Goal: Task Accomplishment & Management: Complete application form

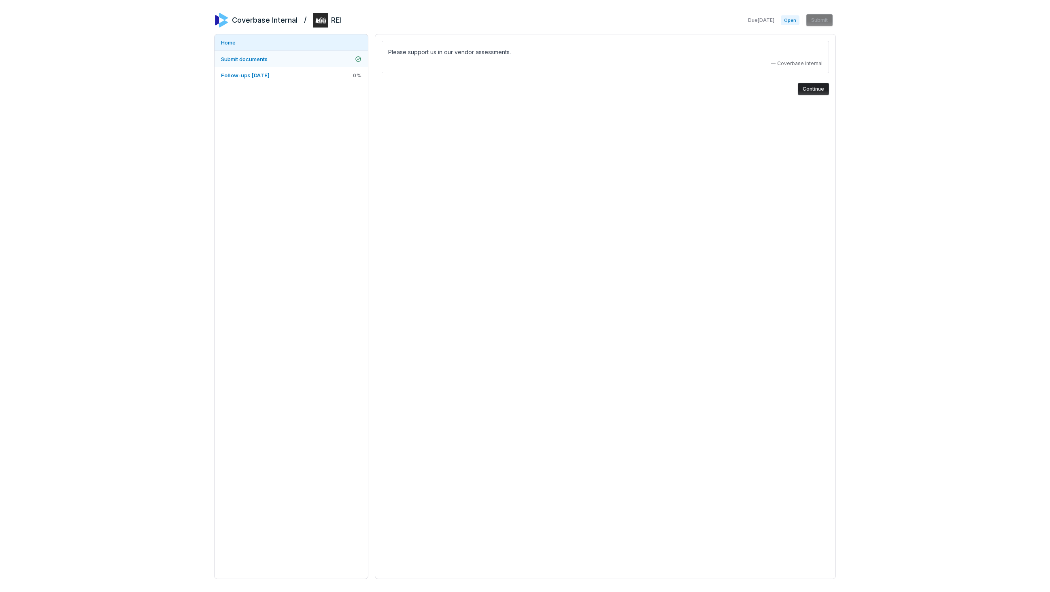
click at [276, 62] on link "Submit documents" at bounding box center [290, 59] width 153 height 16
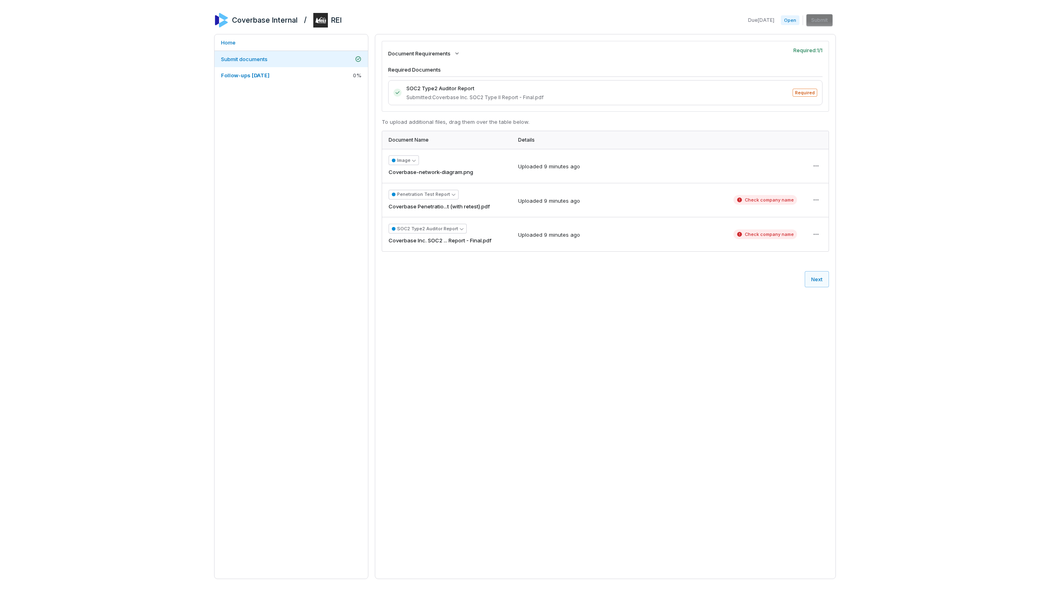
drag, startPoint x: 277, startPoint y: 69, endPoint x: 280, endPoint y: 86, distance: 16.8
click at [277, 69] on link "Follow-ups [DATE] 0 %" at bounding box center [290, 75] width 153 height 16
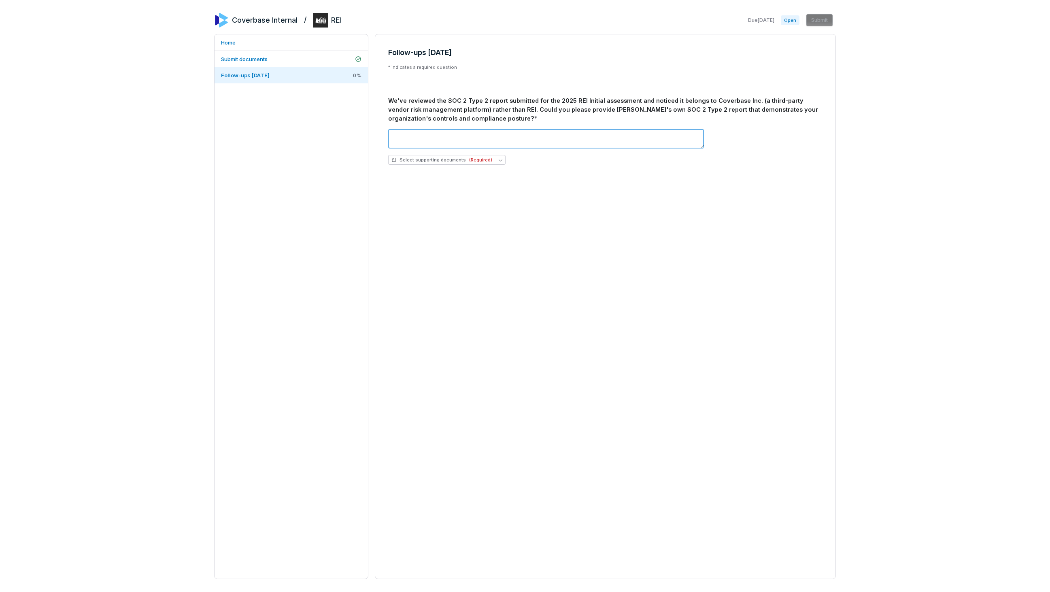
click at [459, 129] on textarea at bounding box center [546, 138] width 316 height 19
type textarea "*********"
click at [595, 249] on div "Follow-ups [DATE] * indicates a required question We've reviewed the SOC 2 Type…" at bounding box center [605, 306] width 461 height 545
click at [481, 157] on button "Select supporting documents (Required)" at bounding box center [446, 162] width 117 height 10
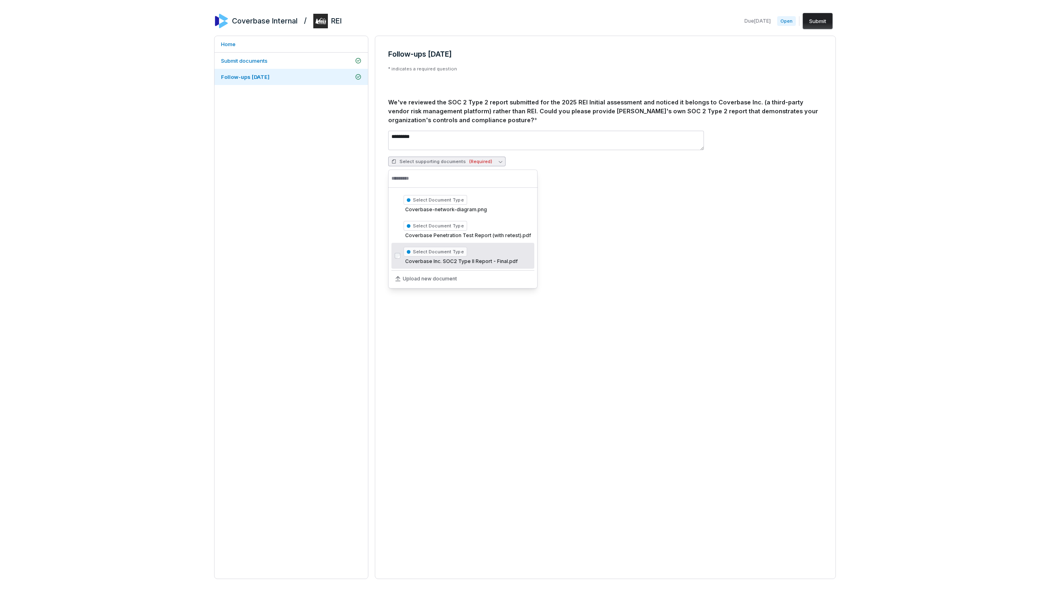
click at [482, 263] on span "Coverbase Inc. SOC2 Type II Report - Final.pdf" at bounding box center [460, 261] width 114 height 6
click at [622, 257] on div "Follow-ups [DATE] * indicates a required question We've reviewed the SOC 2 Type…" at bounding box center [605, 307] width 461 height 543
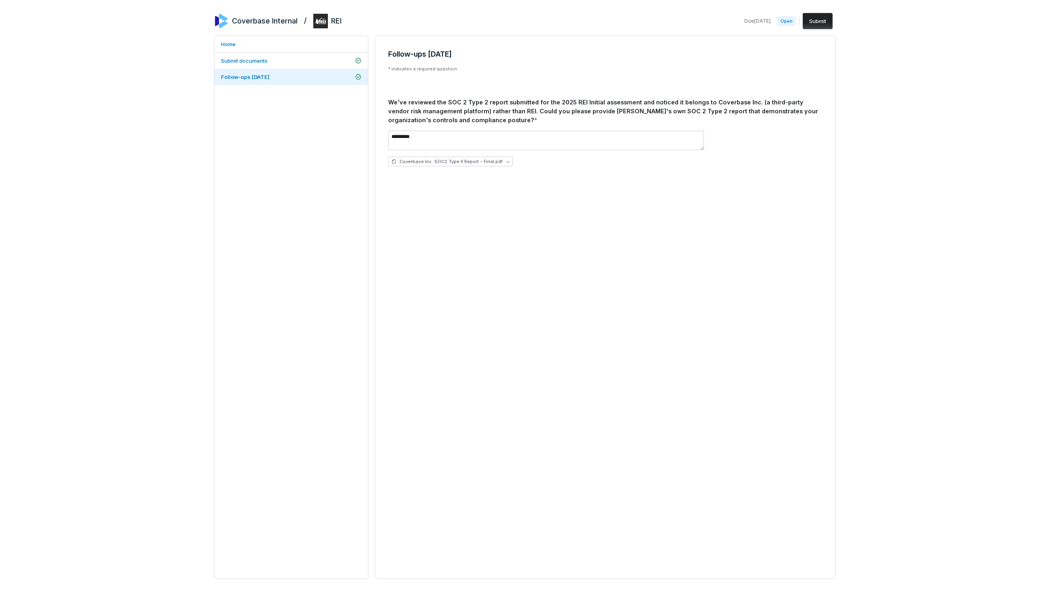
click at [811, 32] on div "Coverbase Internal / REI Due [DATE] Open Submit Home Submit documents Follow-up…" at bounding box center [525, 296] width 622 height 566
click at [817, 20] on button "Submit" at bounding box center [817, 21] width 30 height 16
